Goal: Task Accomplishment & Management: Manage account settings

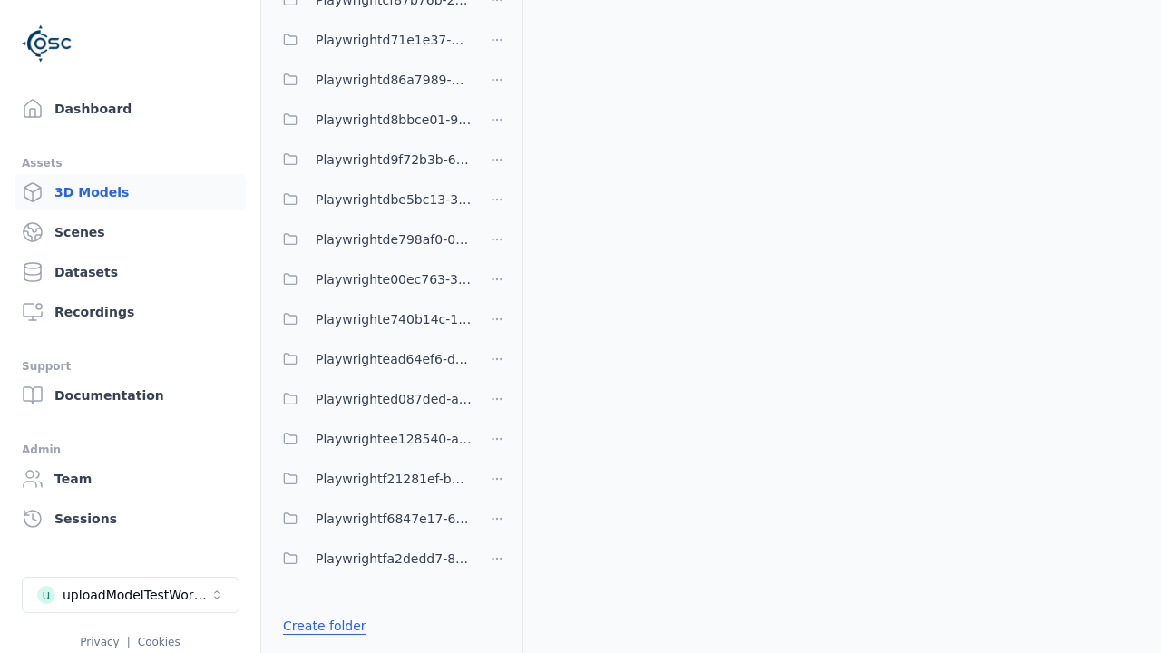
click at [319, 626] on link "Create folder" at bounding box center [324, 626] width 83 height 18
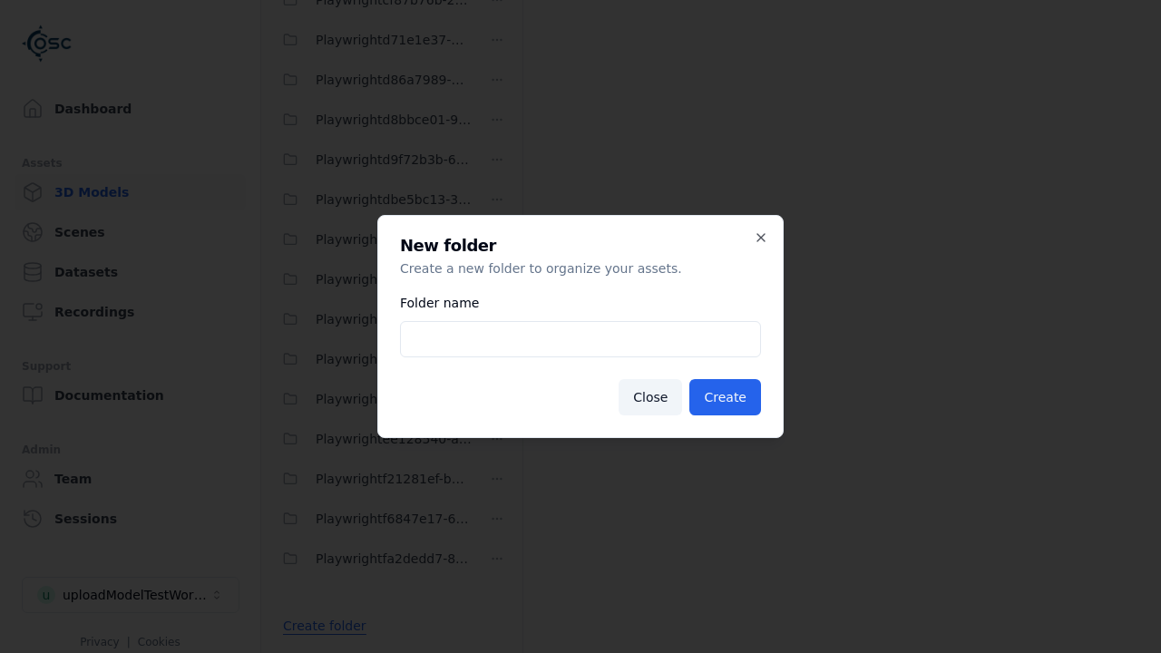
type input "**********"
click at [727, 397] on button "Create" at bounding box center [725, 397] width 72 height 36
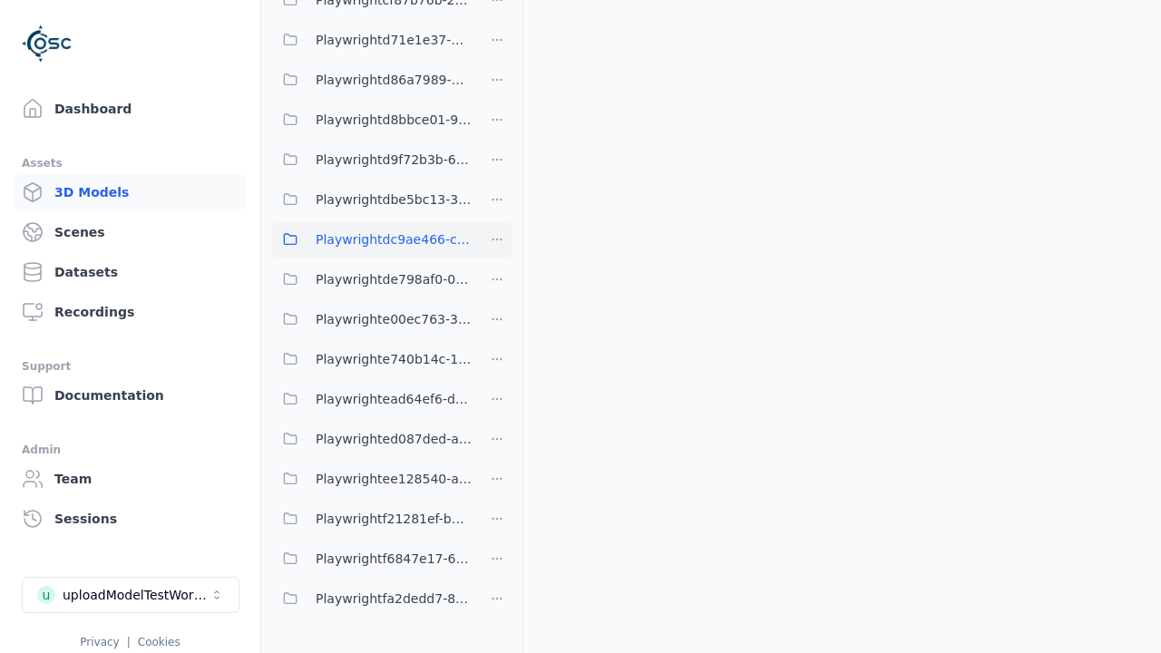
click at [372, 239] on span "Playwrightdc9ae466-cb28-4145-86fa-715359d1cb20" at bounding box center [394, 240] width 156 height 22
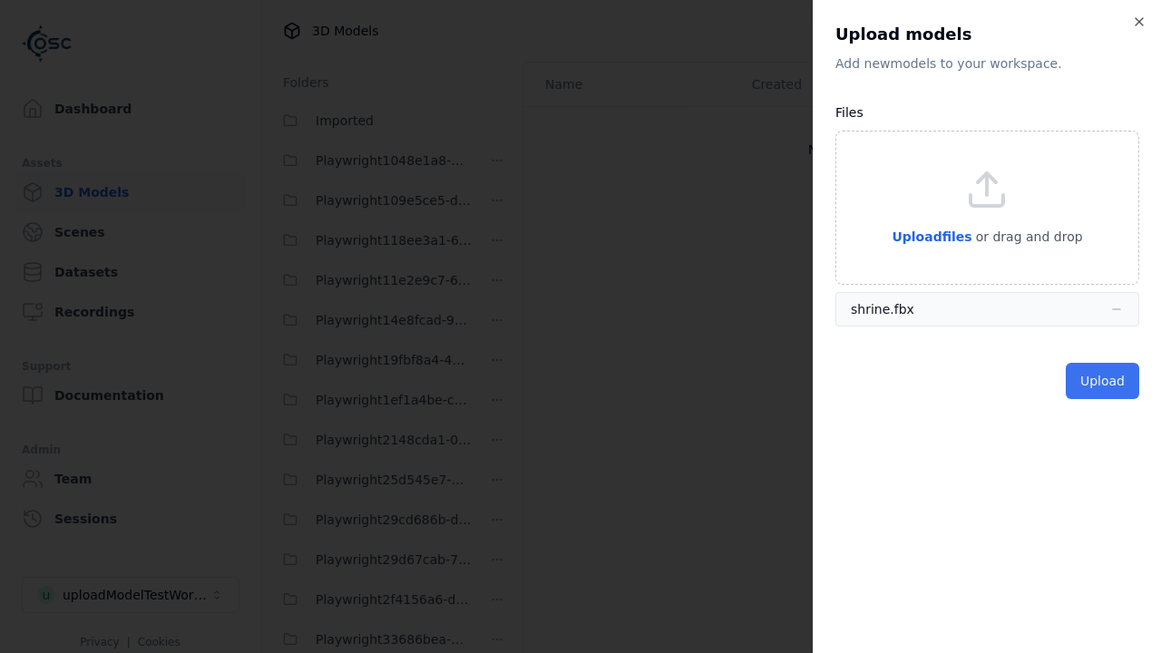
click at [1104, 381] on button "Upload" at bounding box center [1102, 381] width 73 height 36
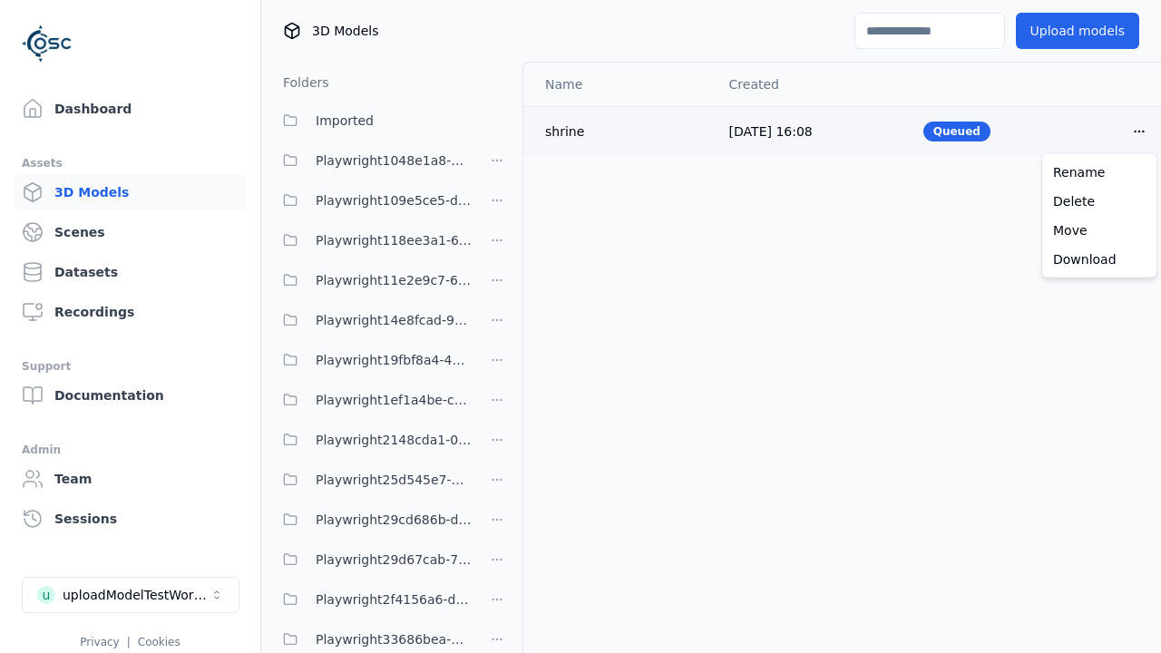
click at [1139, 131] on html "Support Dashboard Assets 3D Models Scenes Datasets Recordings Support Documenta…" at bounding box center [580, 326] width 1161 height 653
click at [1099, 200] on div "Delete" at bounding box center [1099, 201] width 107 height 29
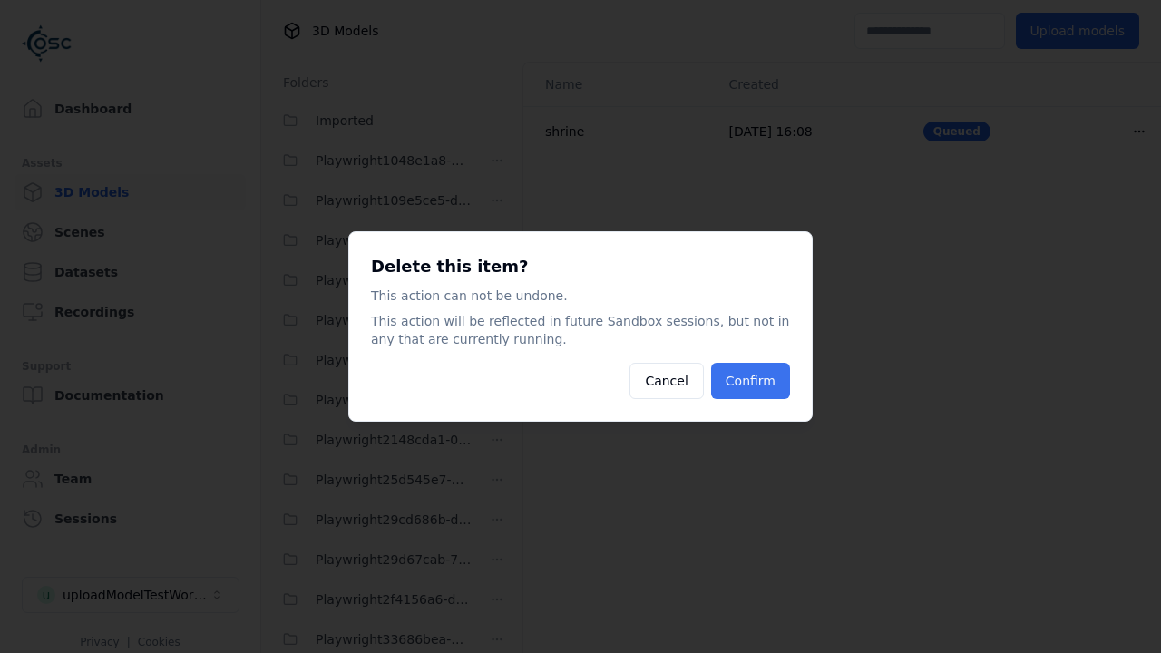
click at [753, 381] on button "Confirm" at bounding box center [750, 381] width 79 height 36
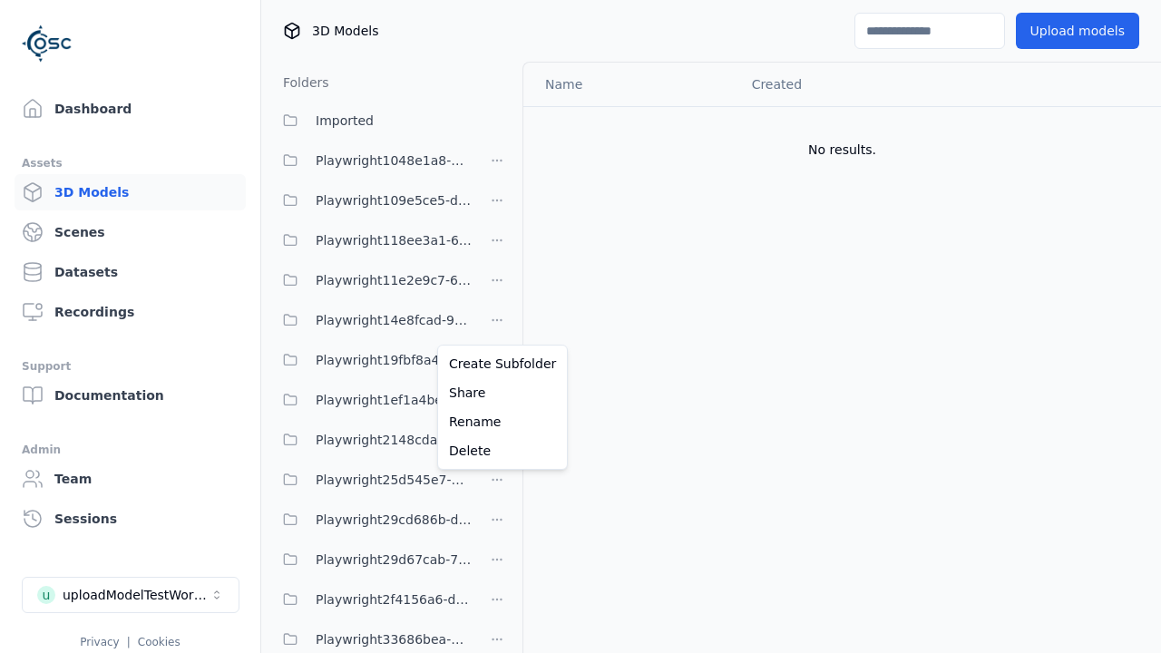
click at [497, 326] on html "Support Dashboard Assets 3D Models Scenes Datasets Recordings Support Documenta…" at bounding box center [580, 326] width 1161 height 653
